Goal: Task Accomplishment & Management: Manage account settings

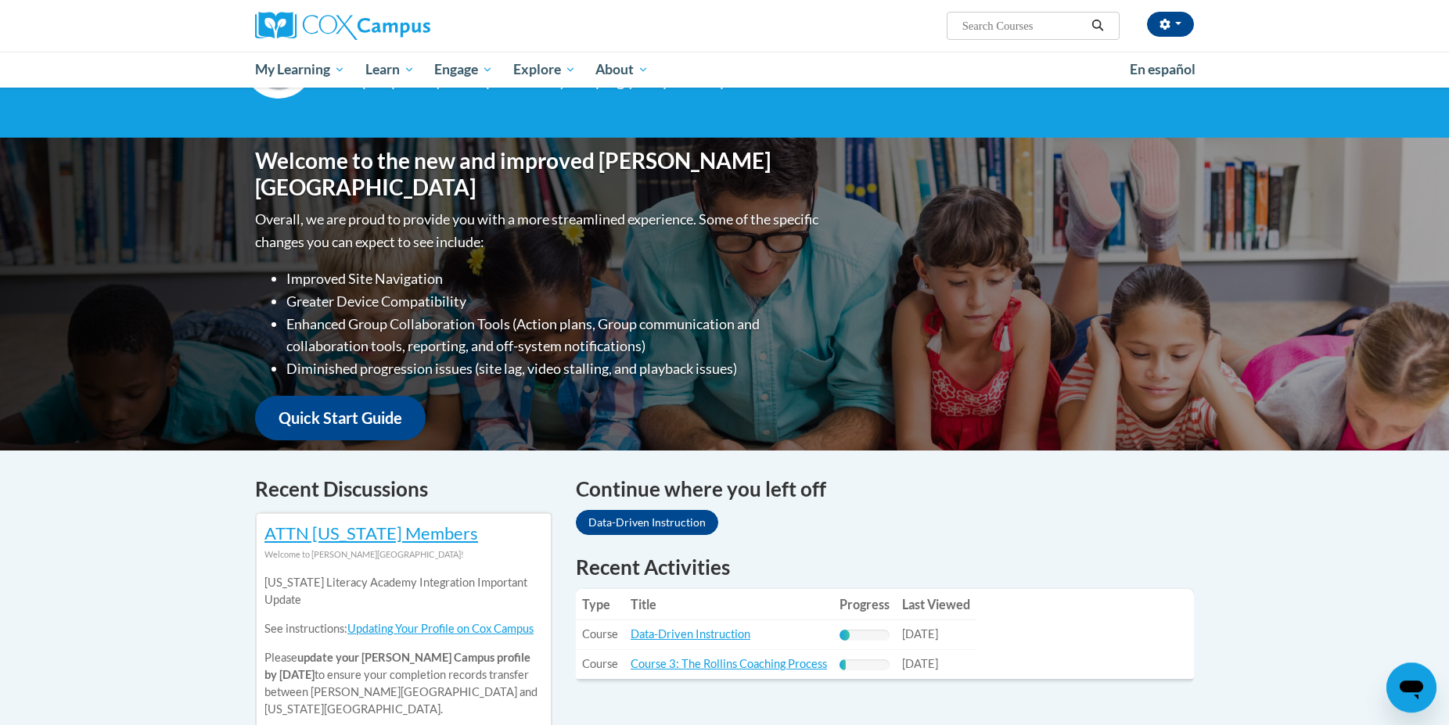
scroll to position [239, 0]
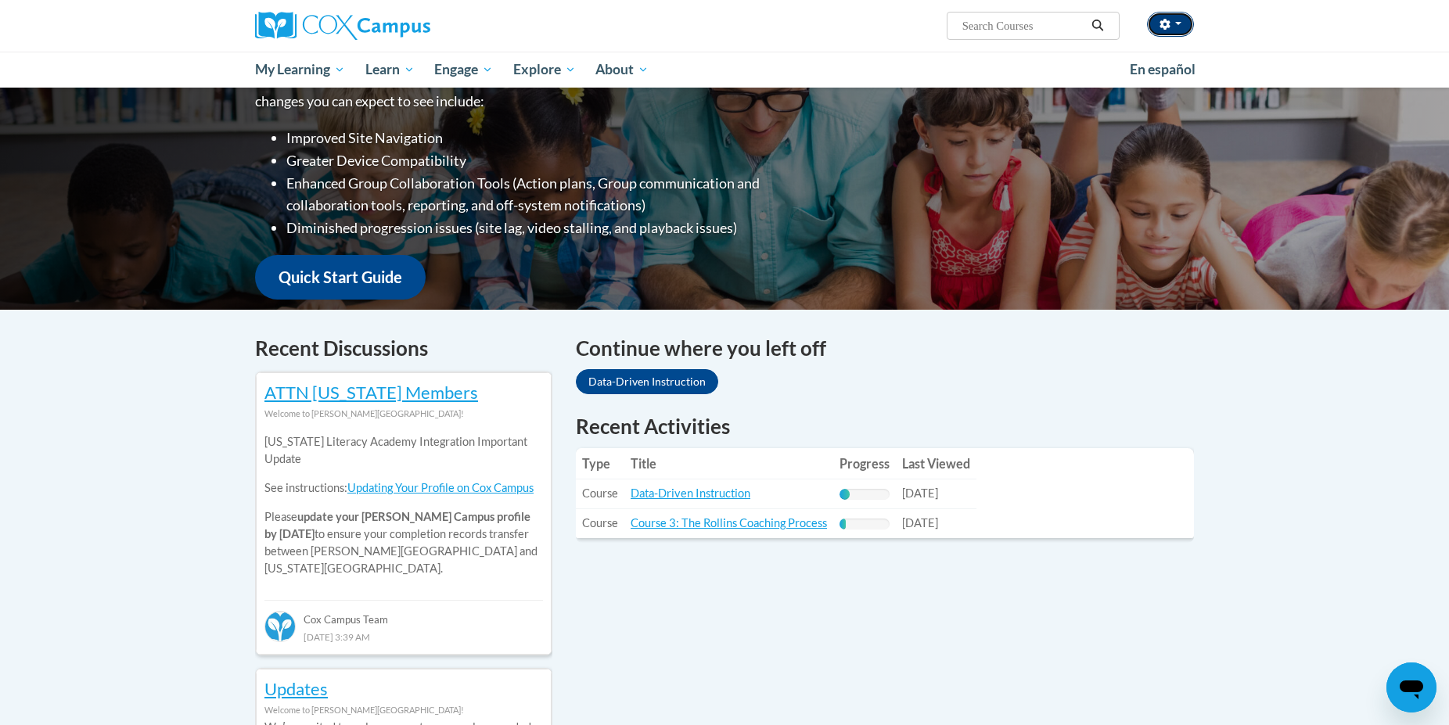
click at [1177, 24] on span "button" at bounding box center [1178, 23] width 6 height 3
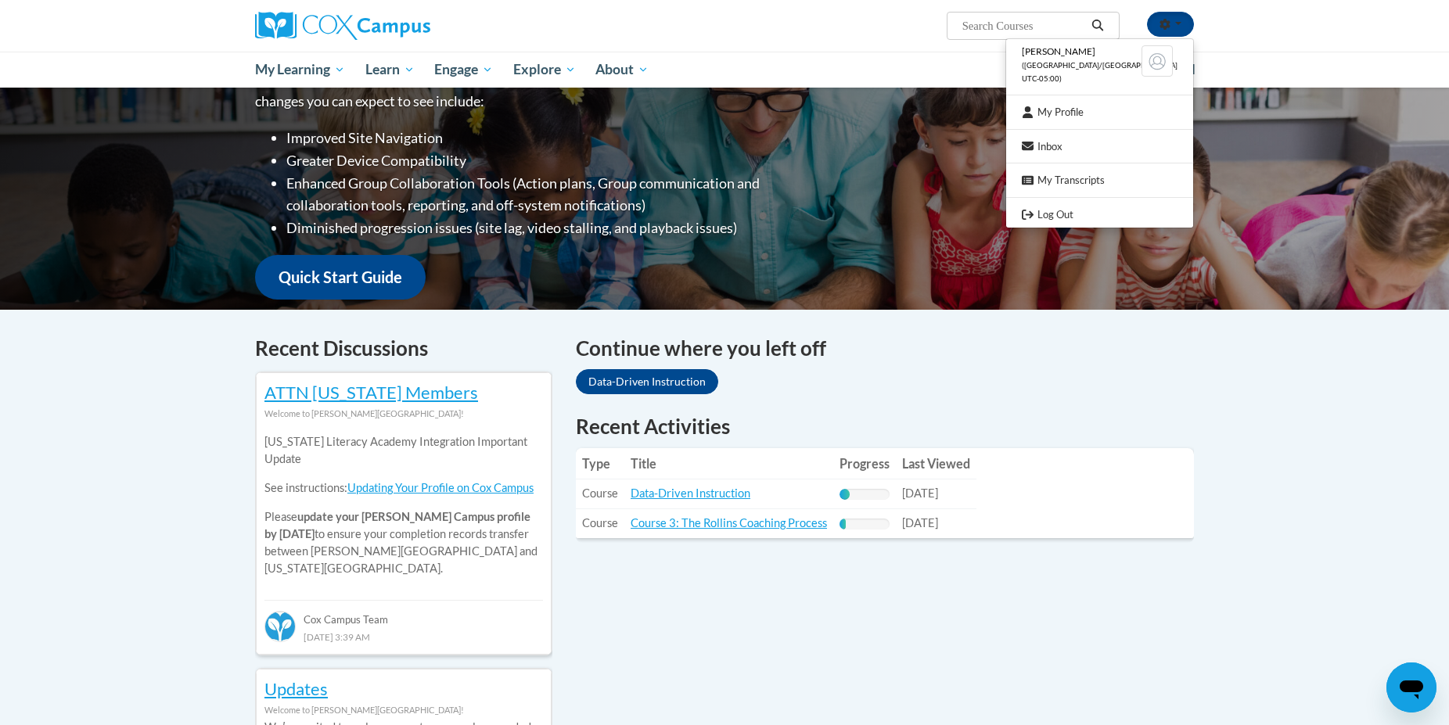
click at [974, 415] on h1 "Recent Activities" at bounding box center [885, 426] width 618 height 28
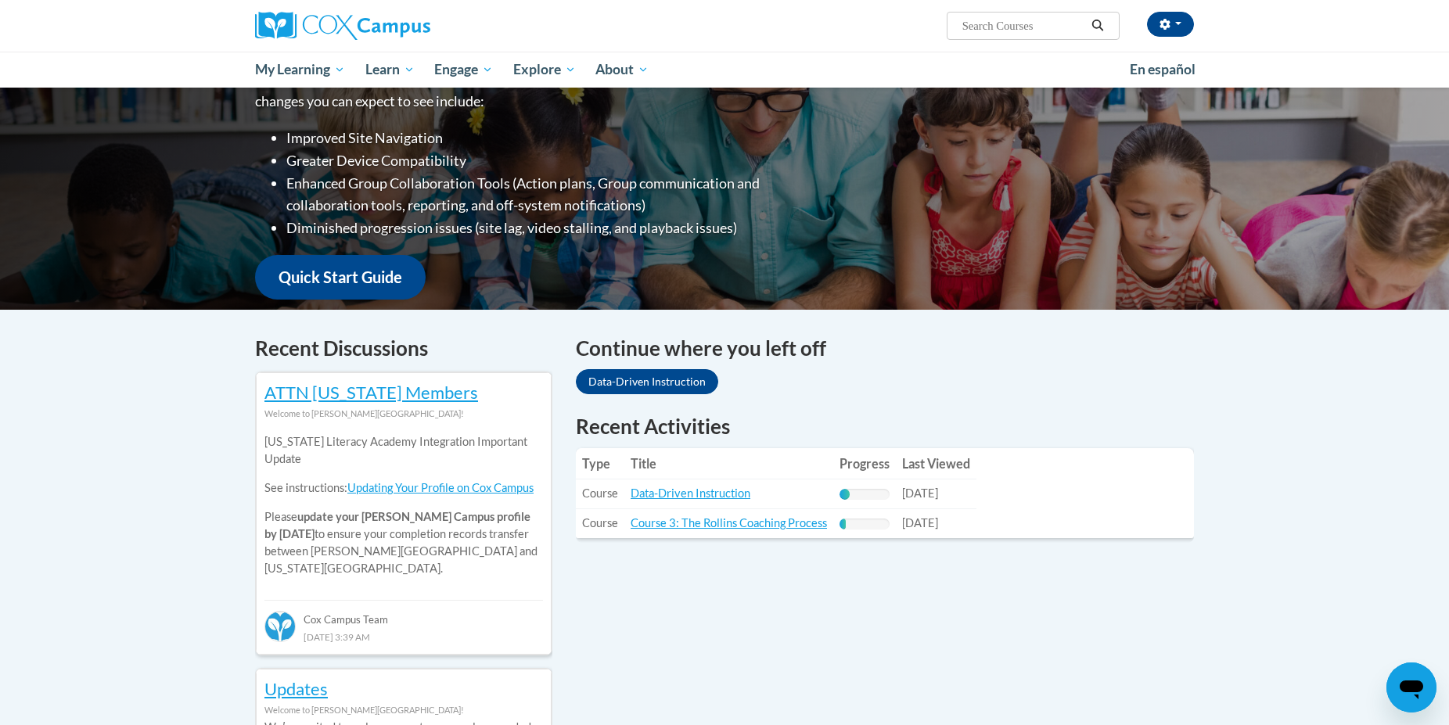
click at [720, 487] on td "Title: Data-Driven Instruction" at bounding box center [728, 495] width 209 height 30
click at [720, 498] on link "Data-Driven Instruction" at bounding box center [691, 493] width 120 height 13
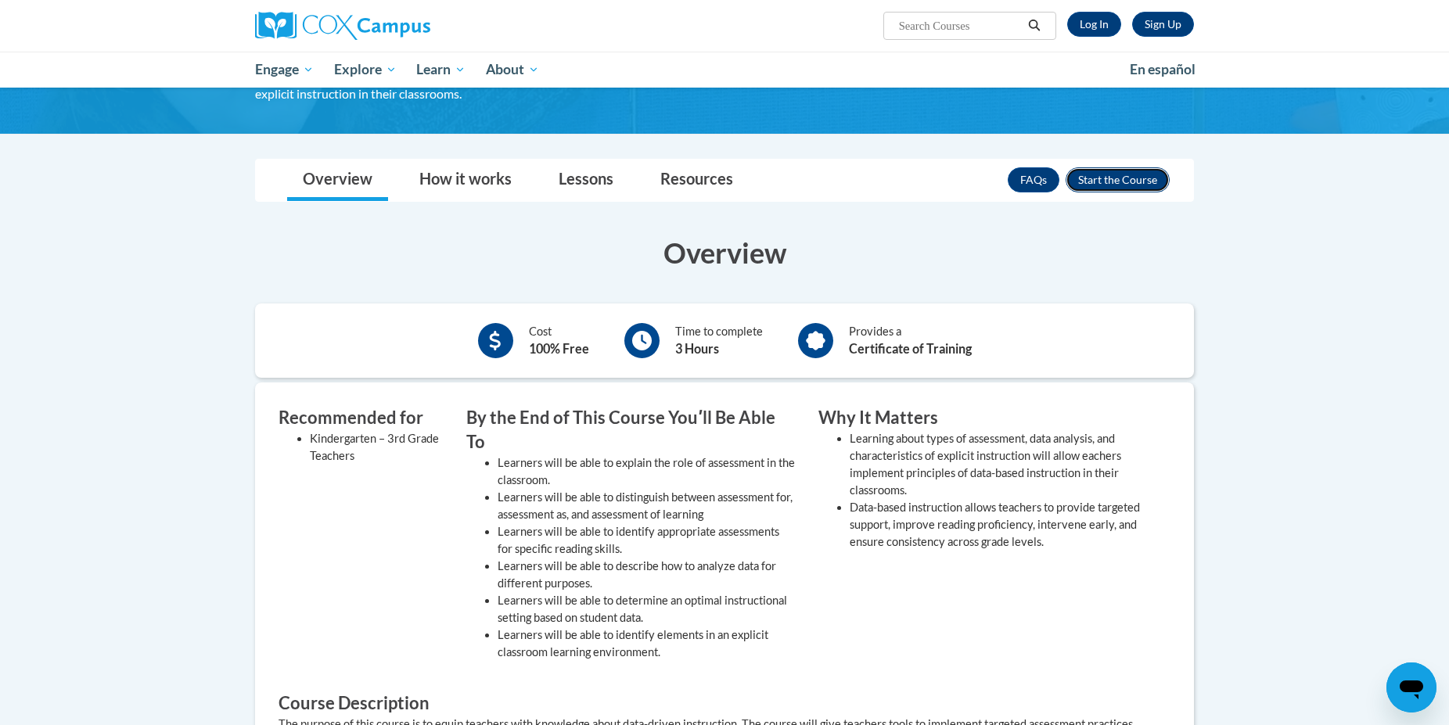
click at [1112, 175] on button "Enroll" at bounding box center [1118, 179] width 104 height 25
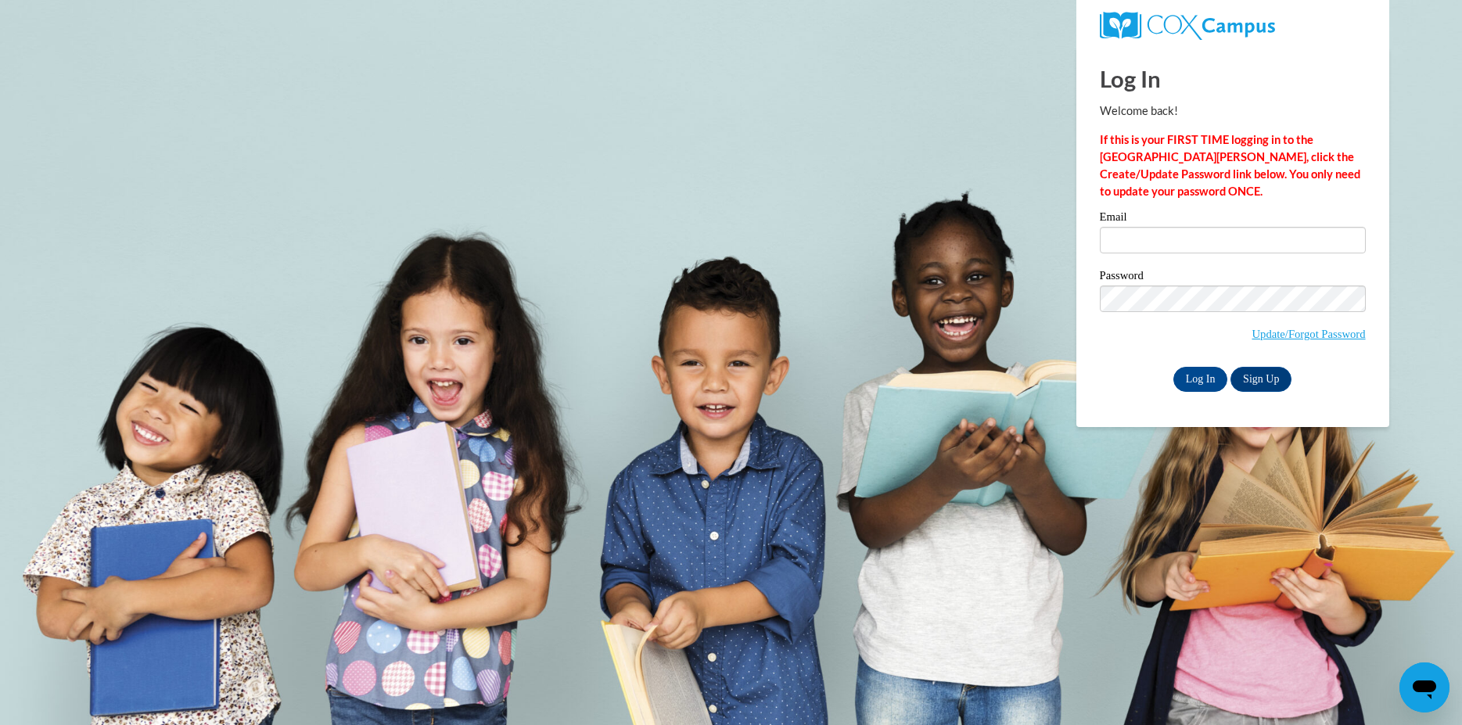
click at [1125, 390] on div "Log In Sign Up" at bounding box center [1233, 379] width 266 height 25
click at [1271, 336] on link "Update/Forgot Password" at bounding box center [1308, 334] width 113 height 13
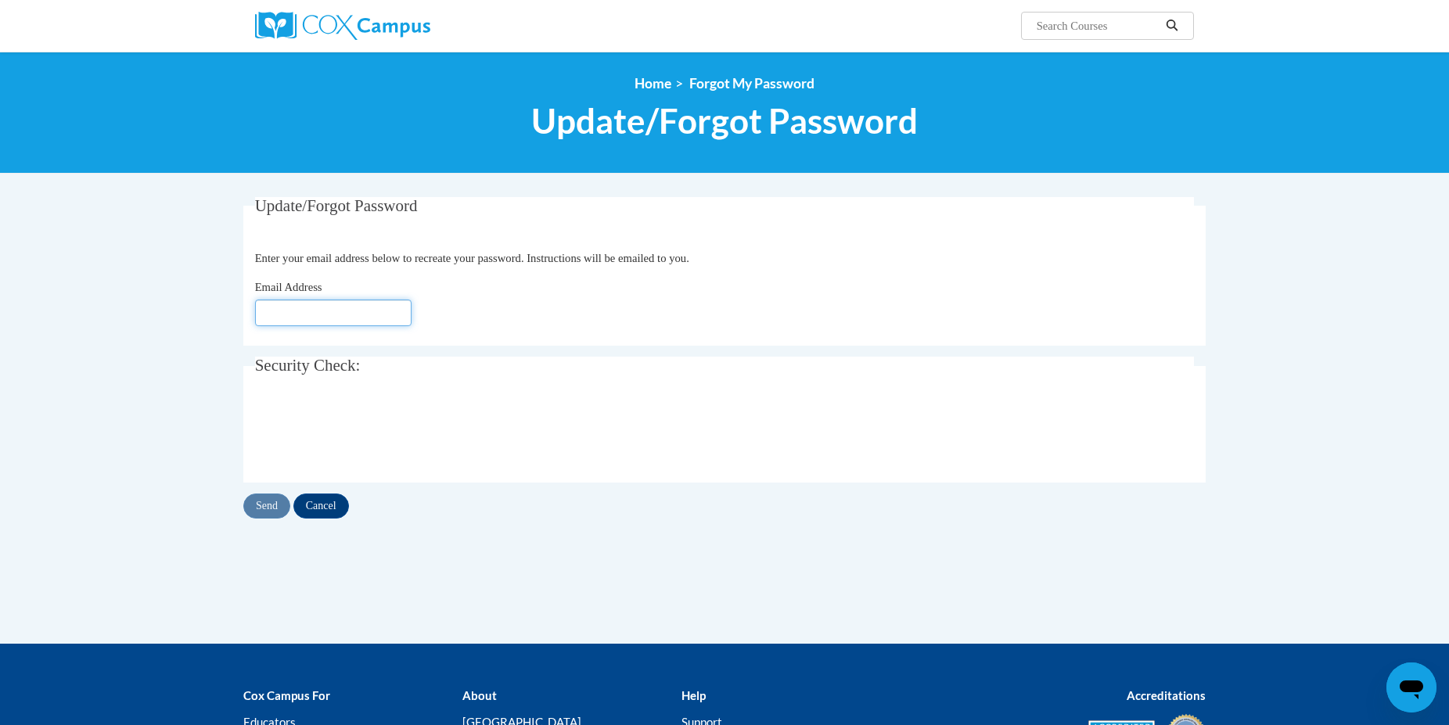
click at [279, 325] on input "Email Address" at bounding box center [333, 313] width 156 height 27
type input "dajiaunabarnett@icloud.com"
click at [265, 510] on input "Send" at bounding box center [266, 506] width 47 height 25
